Goal: Find specific page/section: Find specific page/section

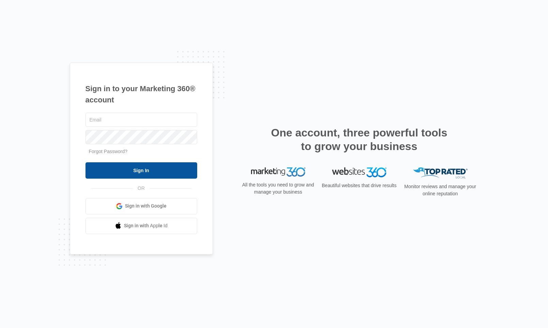
type input "[EMAIL_ADDRESS][PERSON_NAME][DOMAIN_NAME]"
click at [162, 172] on input "Sign In" at bounding box center [141, 170] width 112 height 16
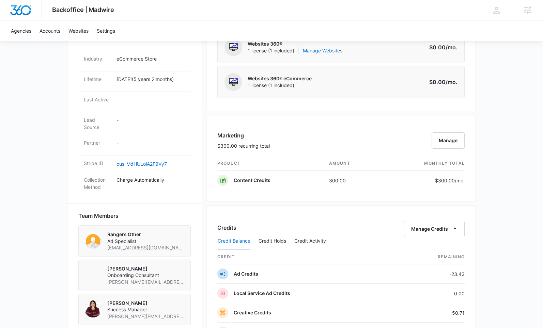
scroll to position [520, 0]
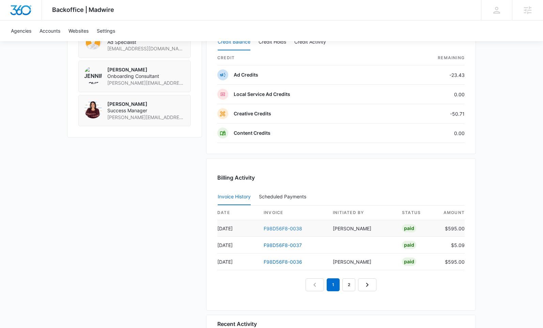
click at [274, 228] on link "F98D56F8-0038" at bounding box center [282, 229] width 38 height 6
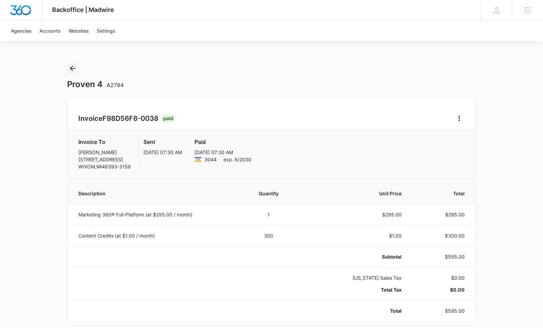
click at [69, 70] on icon "Back" at bounding box center [72, 68] width 8 height 8
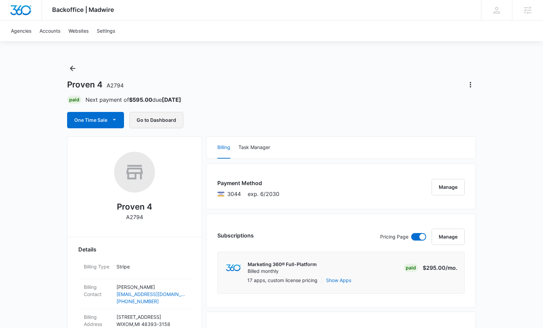
click at [160, 121] on button "Go to Dashboard" at bounding box center [156, 120] width 54 height 16
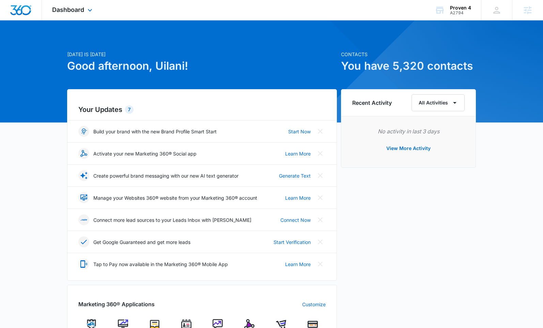
click at [85, 8] on div "Dashboard Apps Reputation Websites Forms CRM Email Social Shop Payments POS Con…" at bounding box center [73, 10] width 62 height 20
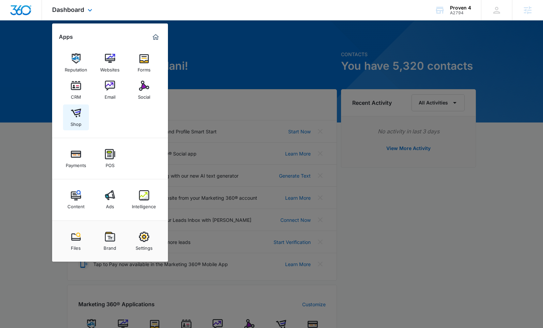
click at [76, 116] on img at bounding box center [76, 113] width 10 height 10
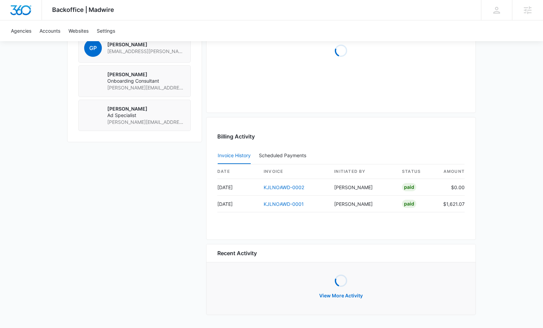
scroll to position [583, 0]
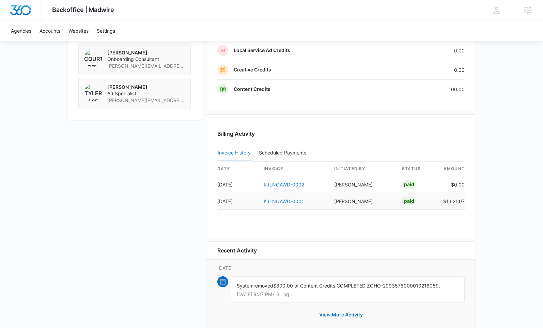
click at [283, 200] on link "KJLNOAWD-0001" at bounding box center [283, 201] width 40 height 6
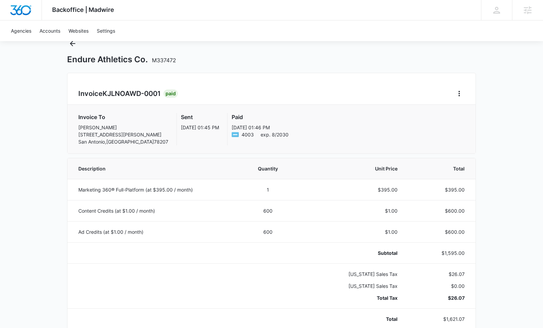
scroll to position [26, 0]
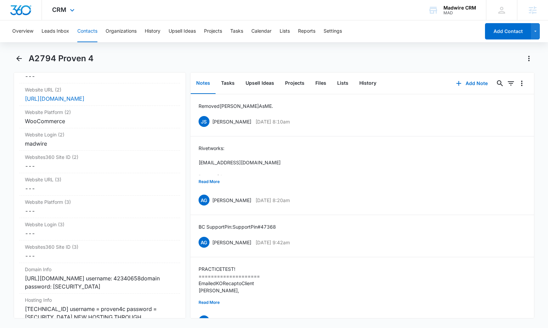
scroll to position [2875, 0]
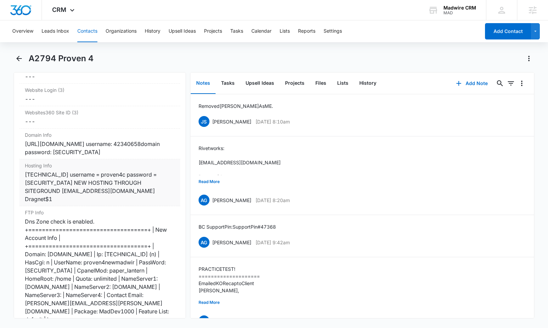
click at [95, 190] on div "[TECHNICAL_ID] username = proven4c password = [SECURITY_DATA] NEW HOSTING THROU…" at bounding box center [100, 187] width 150 height 33
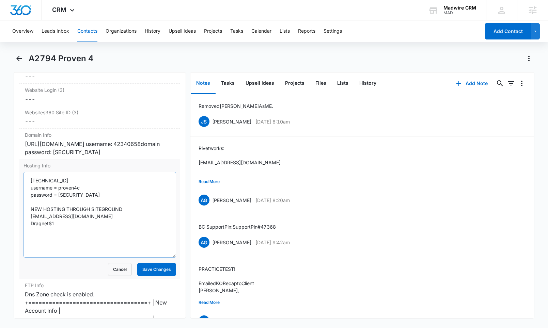
drag, startPoint x: 169, startPoint y: 212, endPoint x: 169, endPoint y: 258, distance: 45.6
click at [169, 258] on textarea "[TECHNICAL_ID] username = proven4c password = [SECURITY_DATA] NEW HOSTING THROU…" at bounding box center [99, 215] width 152 height 86
drag, startPoint x: 89, startPoint y: 217, endPoint x: 26, endPoint y: 217, distance: 63.7
click at [26, 217] on textarea "[TECHNICAL_ID] username = proven4c password = [SECURITY_DATA] NEW HOSTING THROU…" at bounding box center [99, 215] width 152 height 86
drag, startPoint x: 59, startPoint y: 224, endPoint x: 21, endPoint y: 223, distance: 37.1
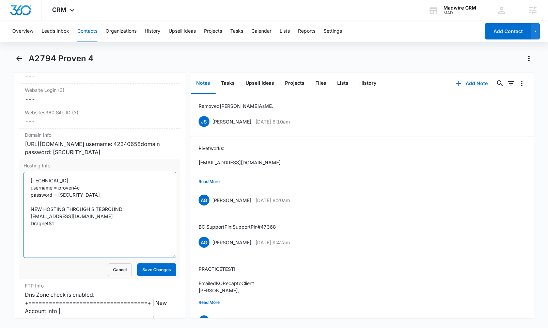
click at [21, 223] on div "Hosting Info [TECHNICAL_ID] username = proven4c password = [SECURITY_DATA] NEW …" at bounding box center [99, 219] width 161 height 120
